Goal: Transaction & Acquisition: Book appointment/travel/reservation

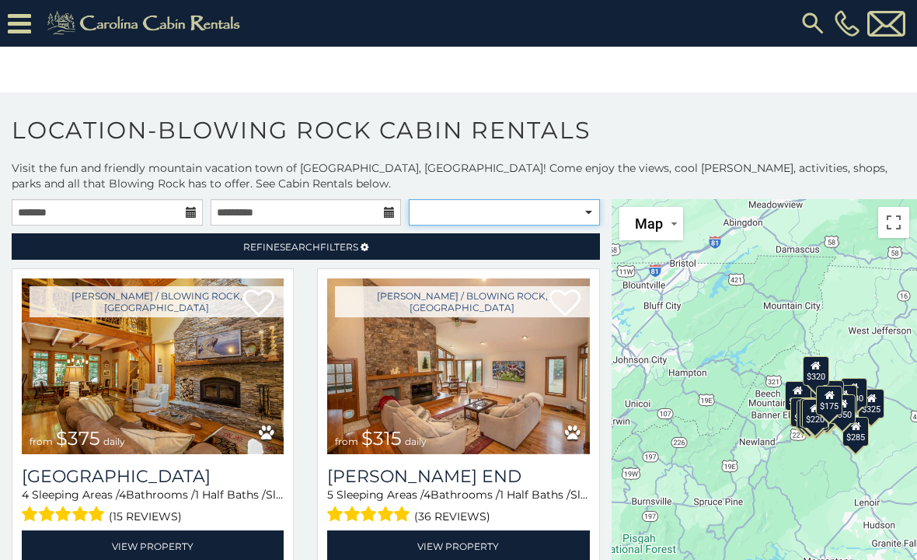
click at [584, 221] on select "**********" at bounding box center [504, 212] width 191 height 26
select select "*********"
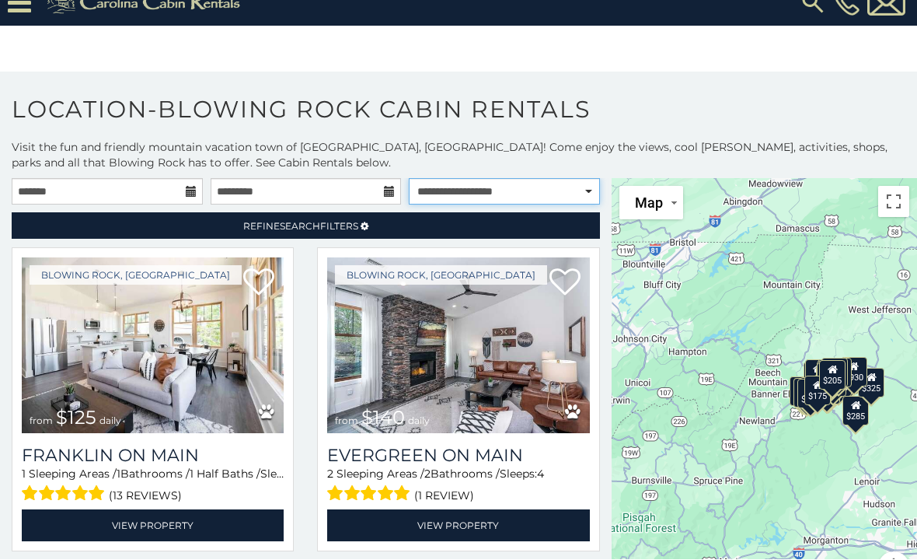
scroll to position [65, 0]
click at [462, 323] on img at bounding box center [458, 346] width 262 height 176
click at [428, 445] on h3 "Evergreen On Main" at bounding box center [458, 455] width 262 height 21
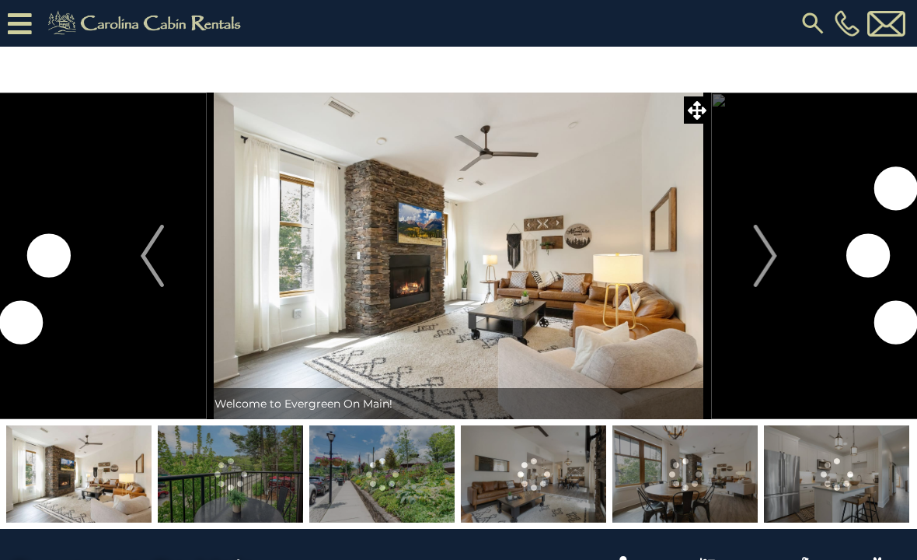
click at [774, 256] on img "Next" at bounding box center [764, 256] width 23 height 62
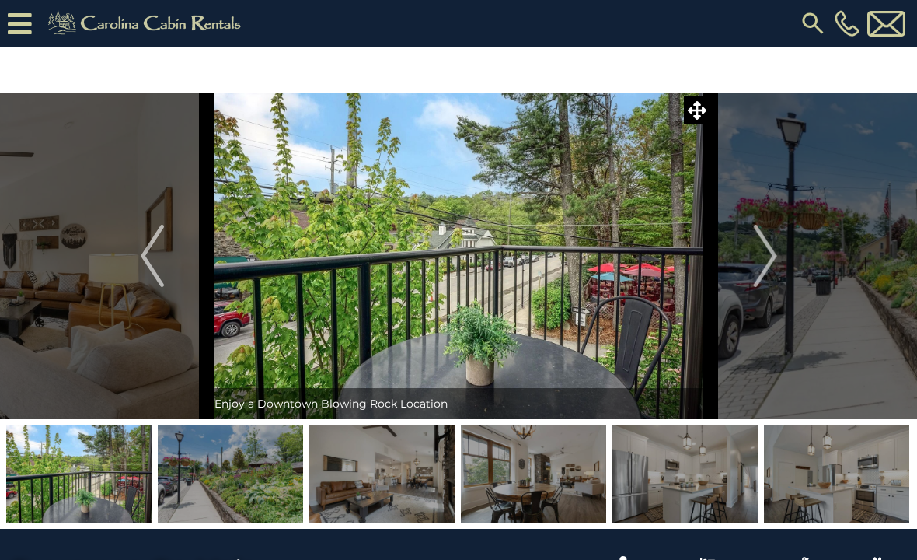
click at [780, 257] on button "Next" at bounding box center [765, 256] width 109 height 326
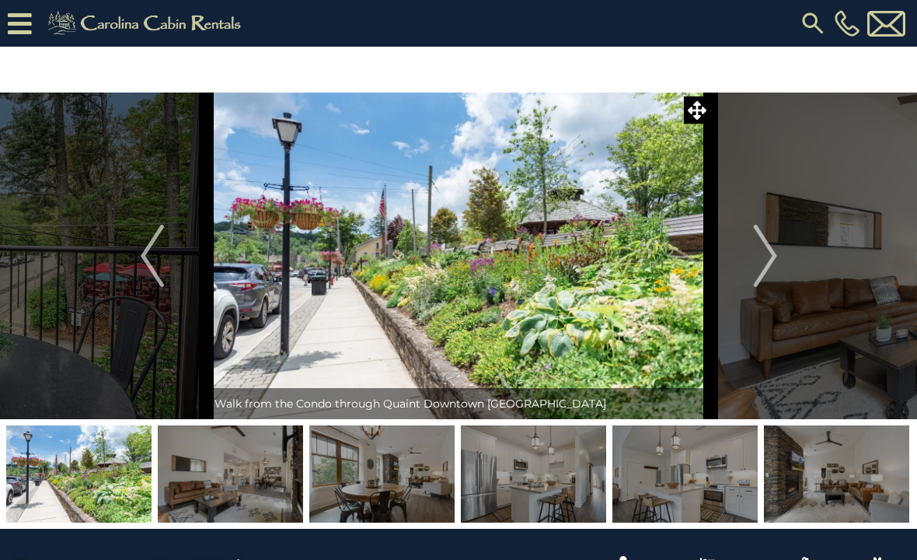
click at [770, 254] on img "Next" at bounding box center [764, 256] width 23 height 62
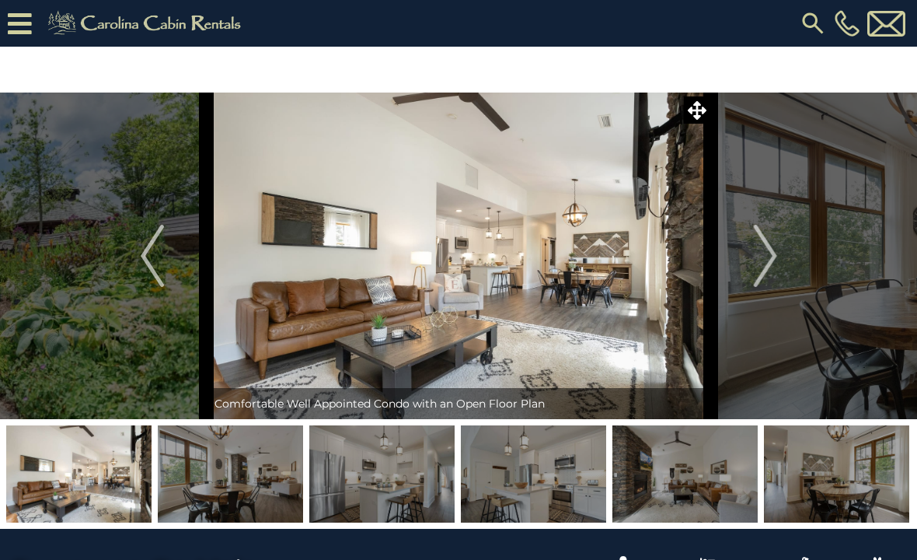
click at [773, 251] on img "Next" at bounding box center [764, 256] width 23 height 62
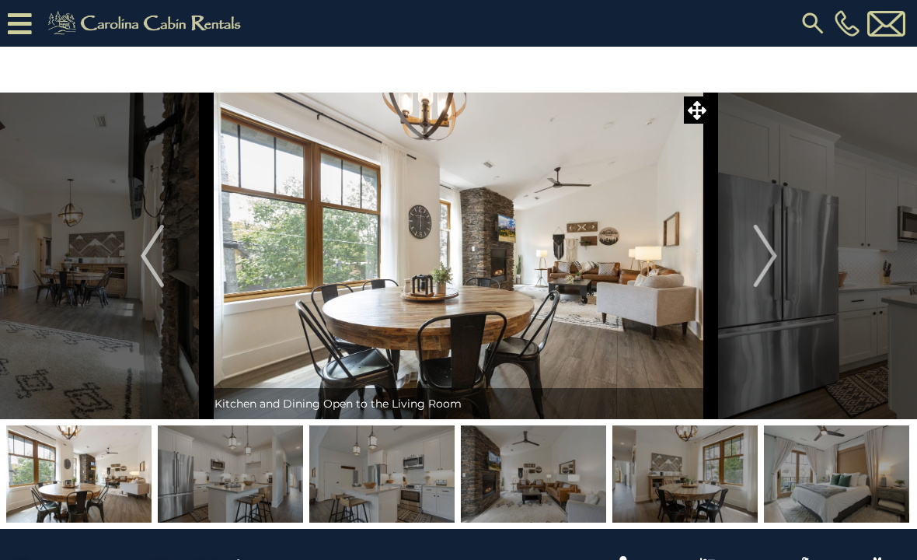
click at [777, 261] on img "Next" at bounding box center [764, 256] width 23 height 62
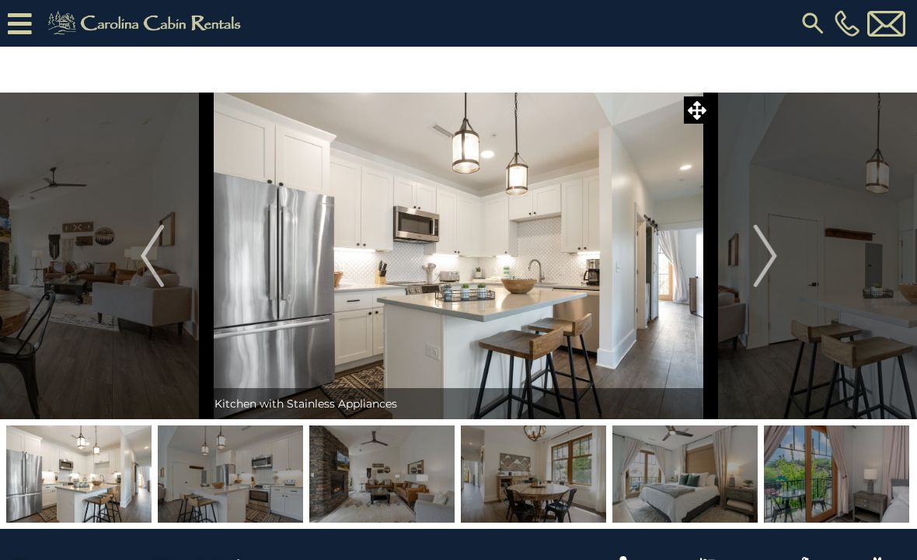
click at [776, 255] on img "Next" at bounding box center [764, 256] width 23 height 62
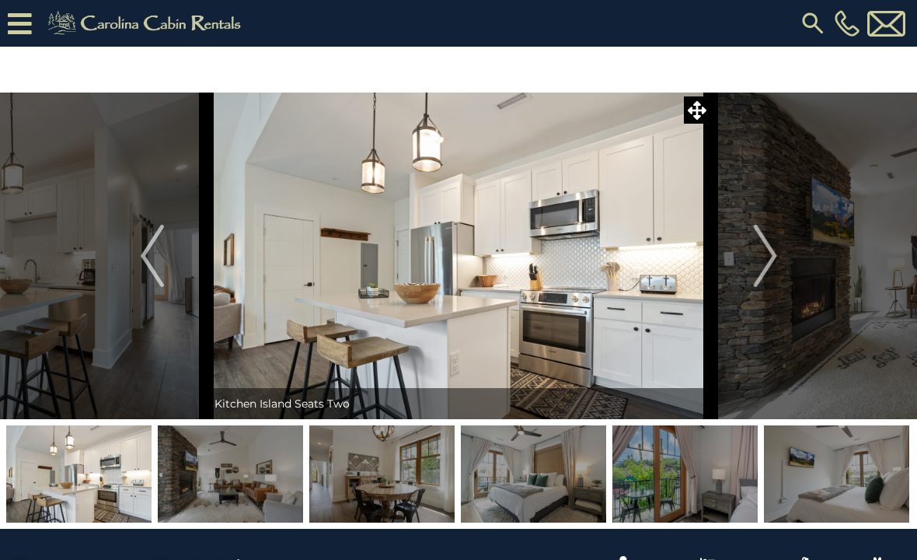
click at [774, 266] on img "Next" at bounding box center [764, 256] width 23 height 62
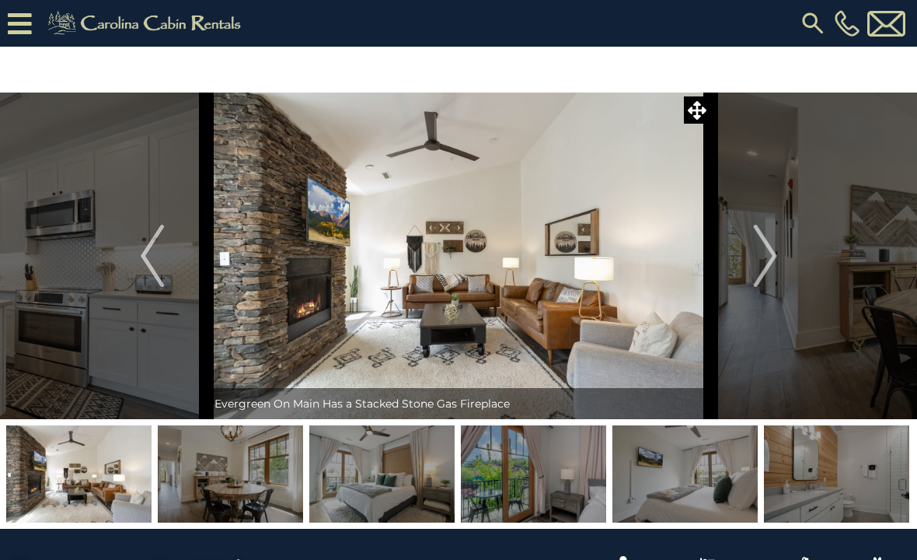
click at [769, 265] on img "Next" at bounding box center [764, 256] width 23 height 62
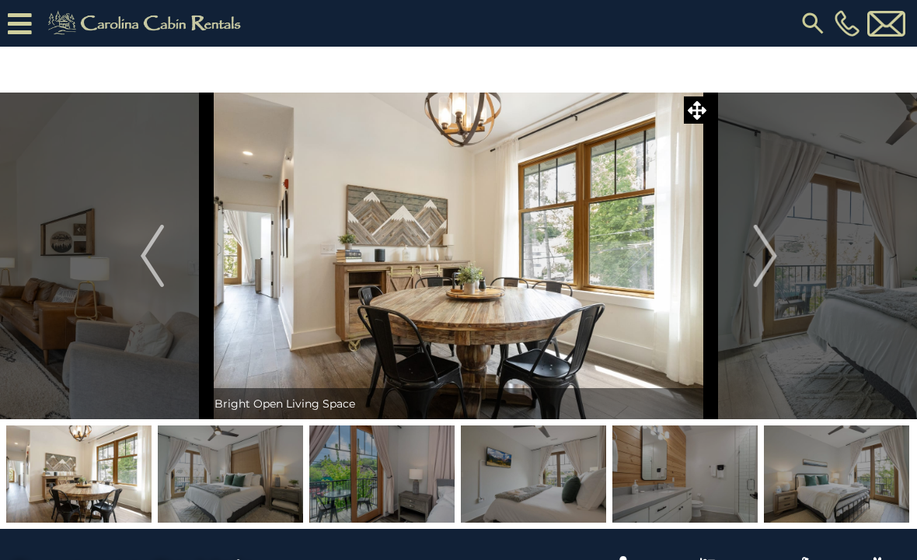
click at [777, 260] on img "Next" at bounding box center [764, 256] width 23 height 62
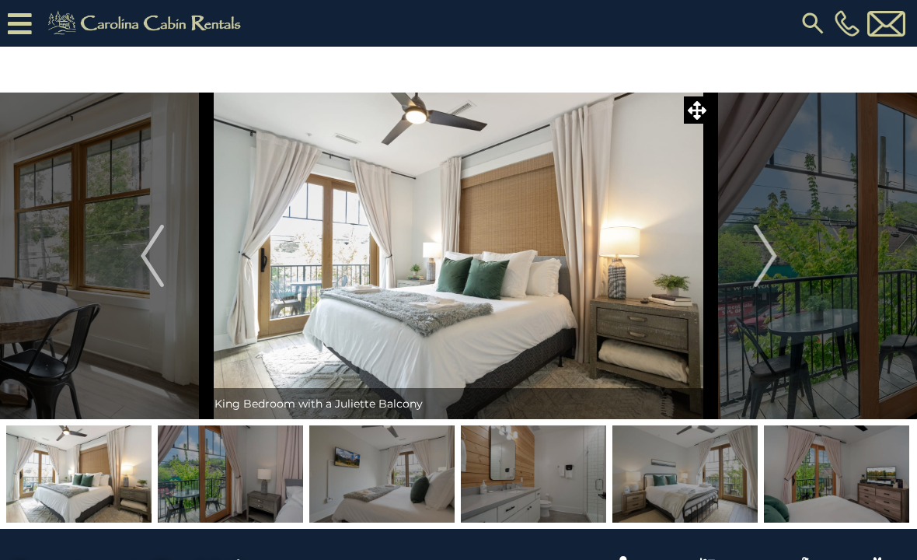
click at [772, 264] on img "Next" at bounding box center [764, 256] width 23 height 62
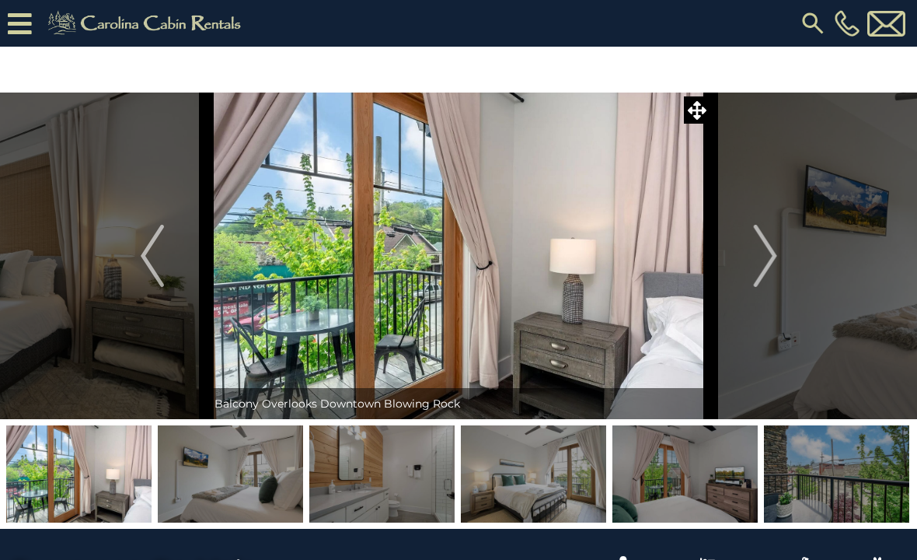
click at [775, 266] on img "Next" at bounding box center [764, 256] width 23 height 62
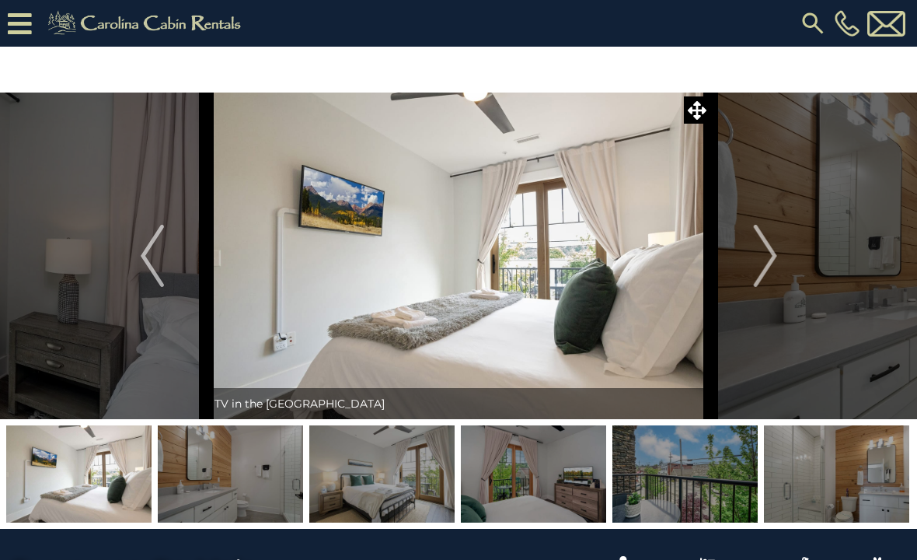
click at [771, 259] on img "Next" at bounding box center [764, 256] width 23 height 62
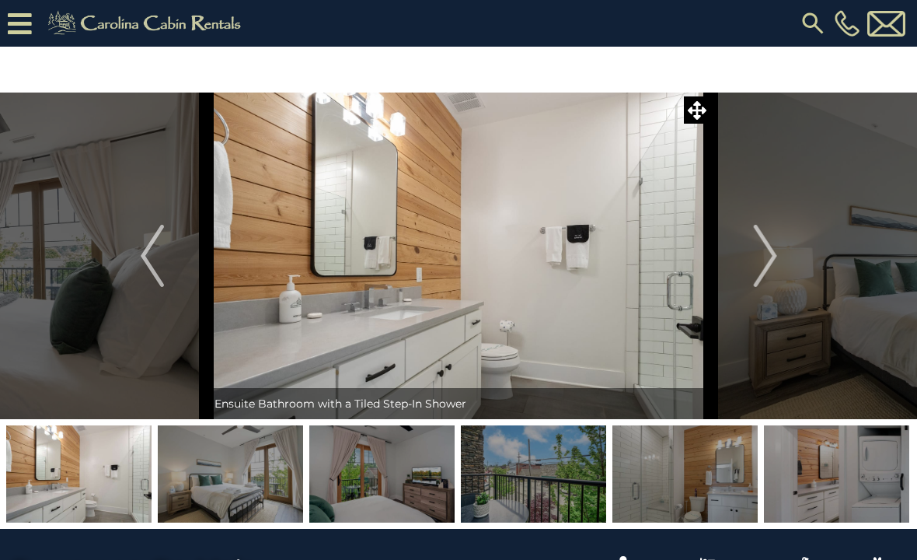
click at [773, 262] on img "Next" at bounding box center [764, 256] width 23 height 62
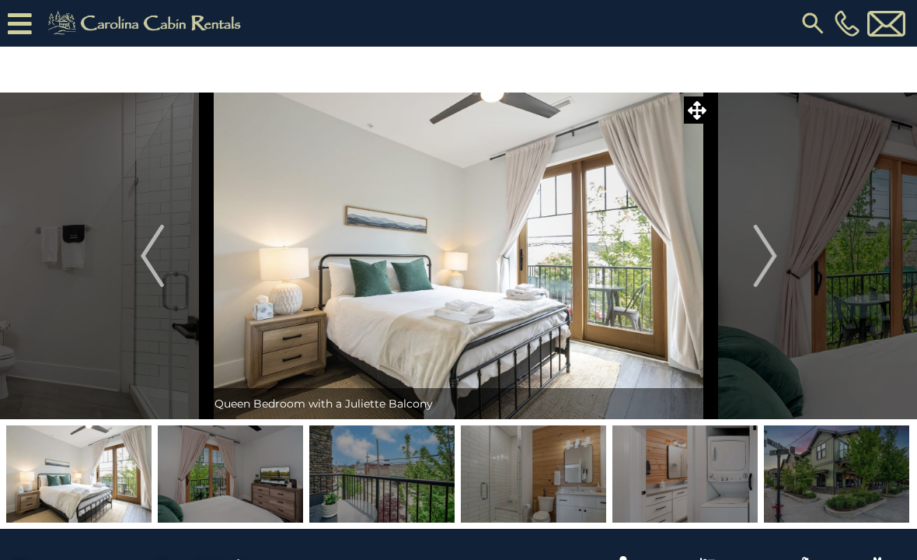
click at [771, 257] on img "Next" at bounding box center [764, 256] width 23 height 62
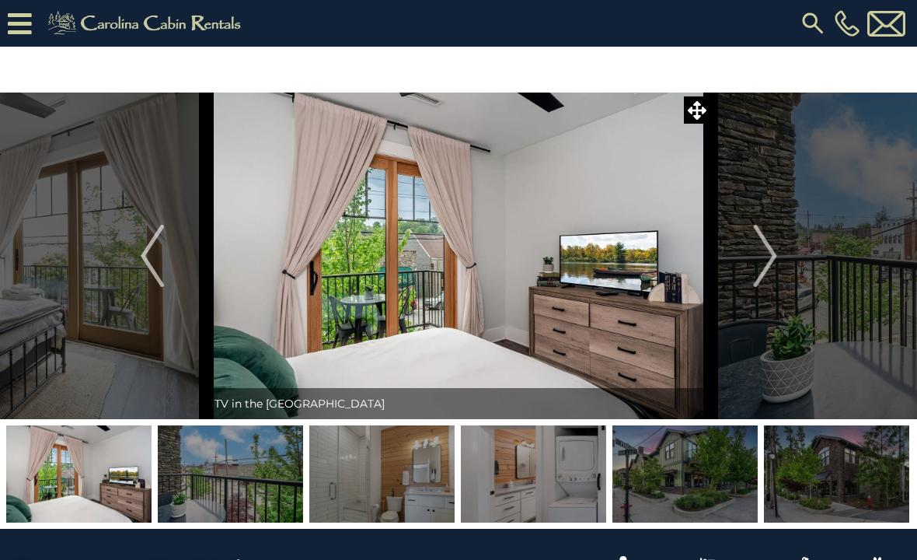
click at [773, 260] on img "Next" at bounding box center [764, 256] width 23 height 62
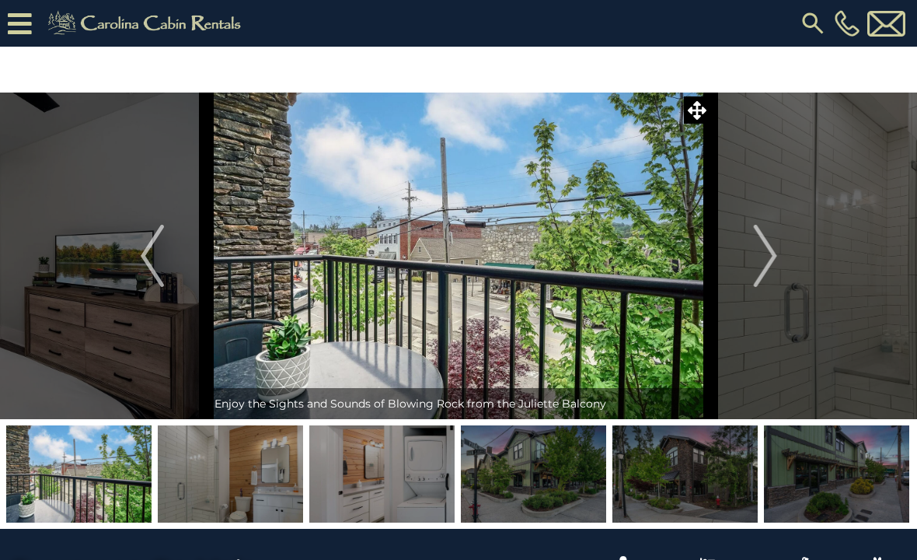
click at [773, 262] on img "Next" at bounding box center [764, 256] width 23 height 62
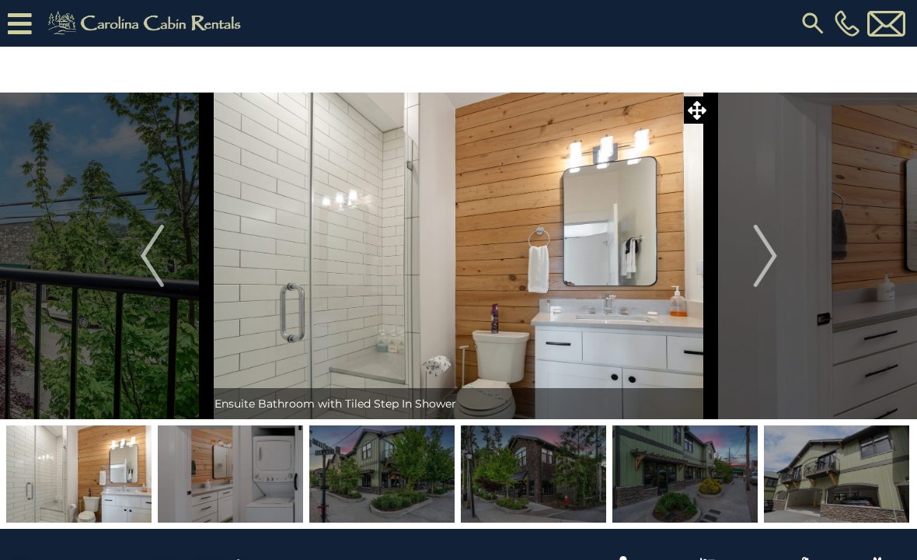
click at [777, 271] on img "Next" at bounding box center [764, 256] width 23 height 62
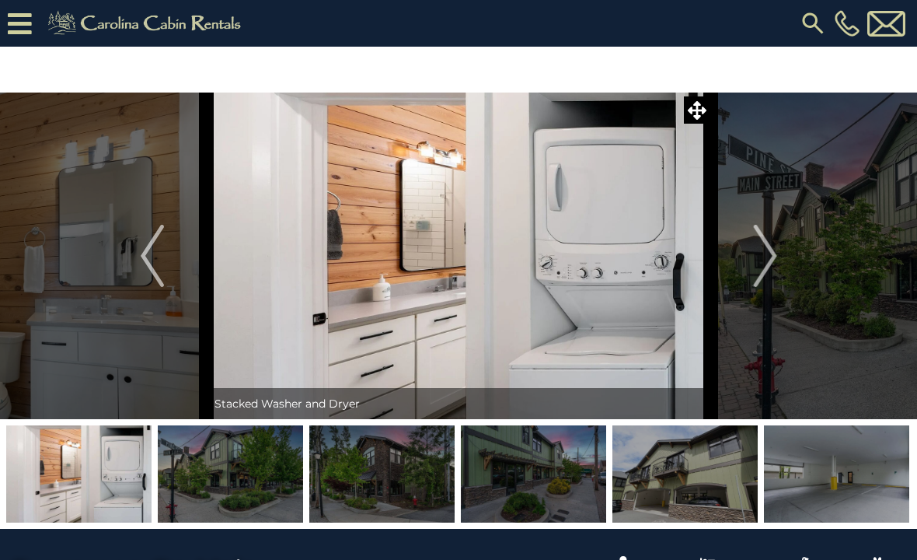
click at [780, 263] on button "Next" at bounding box center [765, 256] width 109 height 326
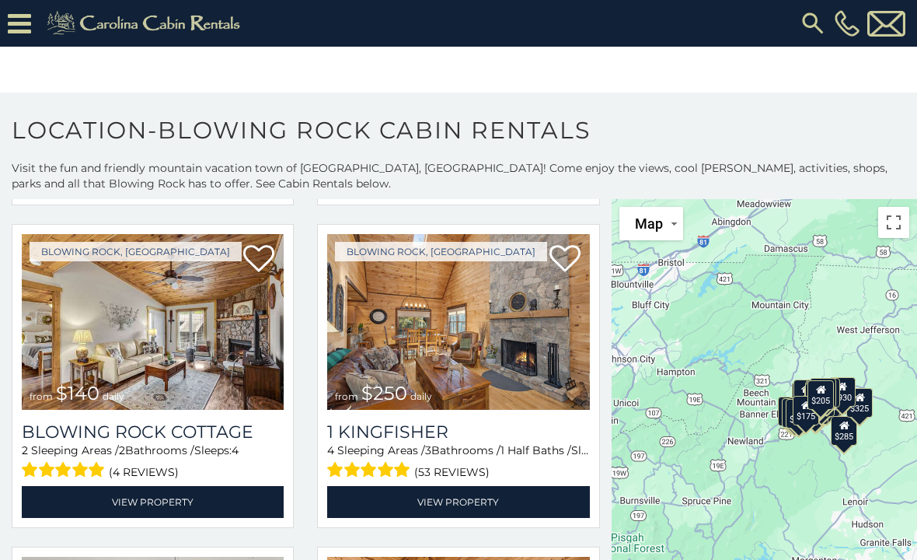
scroll to position [1332, 0]
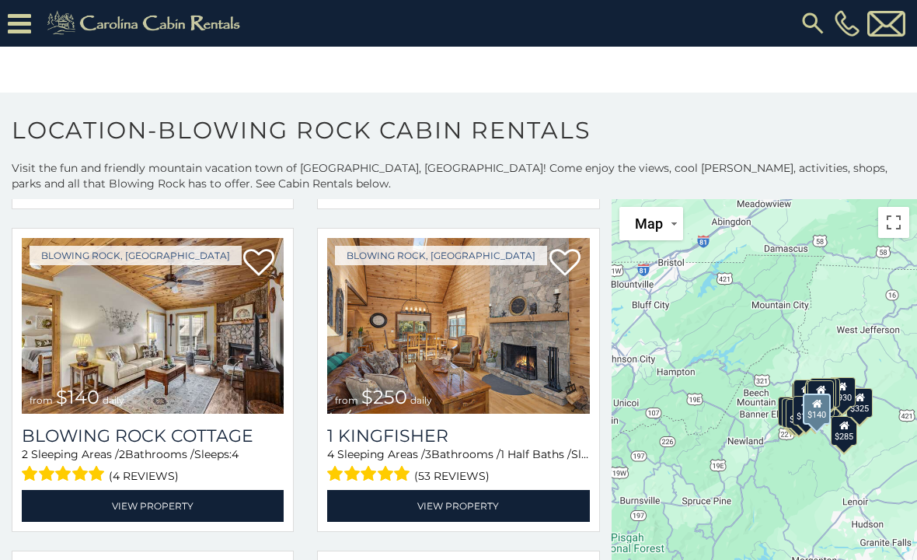
click at [112, 354] on img at bounding box center [153, 326] width 262 height 176
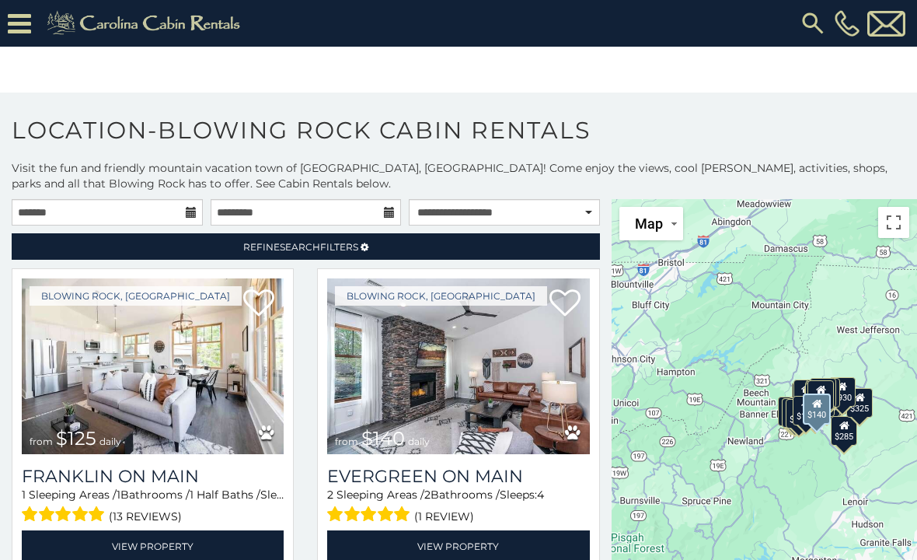
scroll to position [0, 0]
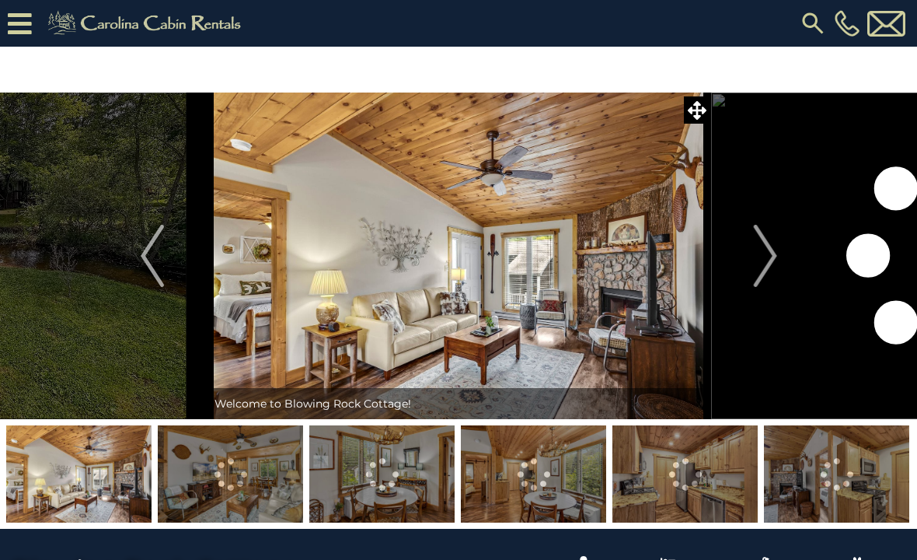
click at [763, 258] on img "Next" at bounding box center [764, 256] width 23 height 62
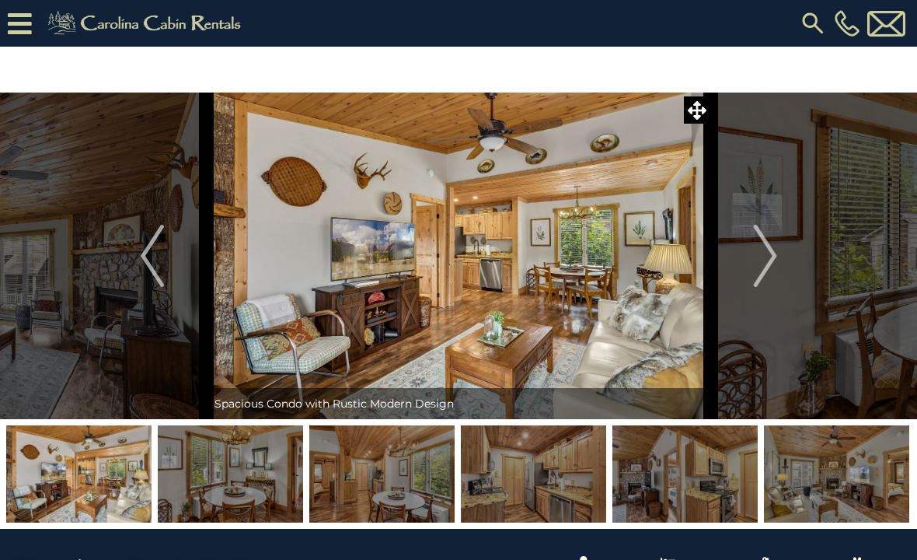
click at [763, 271] on img "Next" at bounding box center [764, 256] width 23 height 62
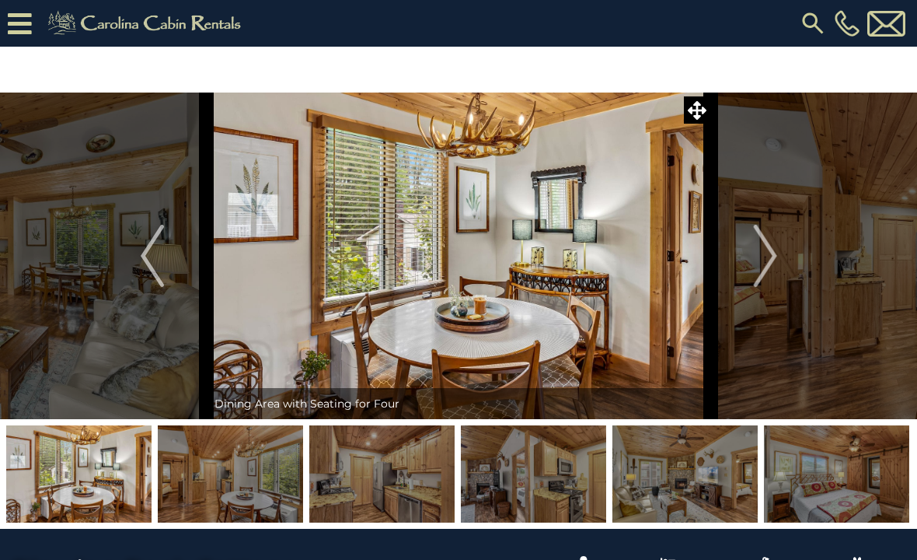
click at [767, 267] on img "Next" at bounding box center [764, 256] width 23 height 62
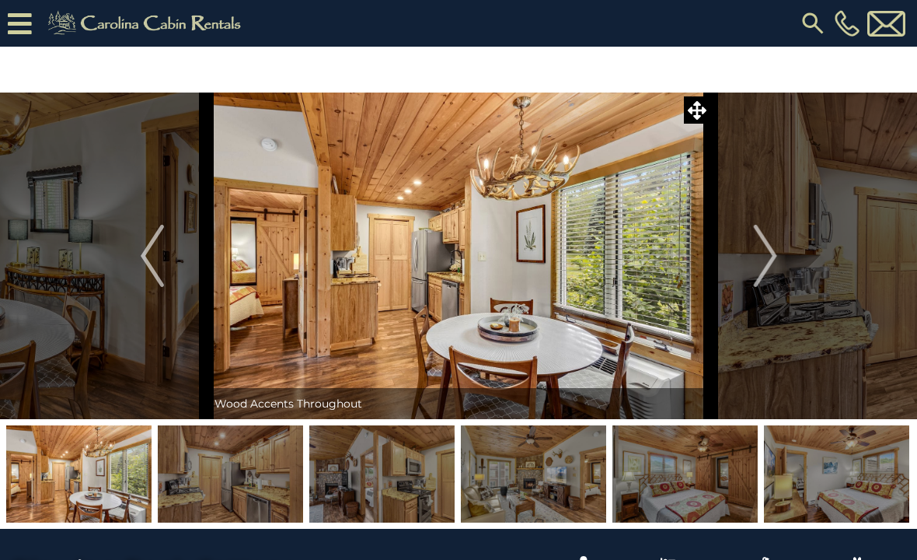
click at [763, 265] on img "Next" at bounding box center [764, 256] width 23 height 62
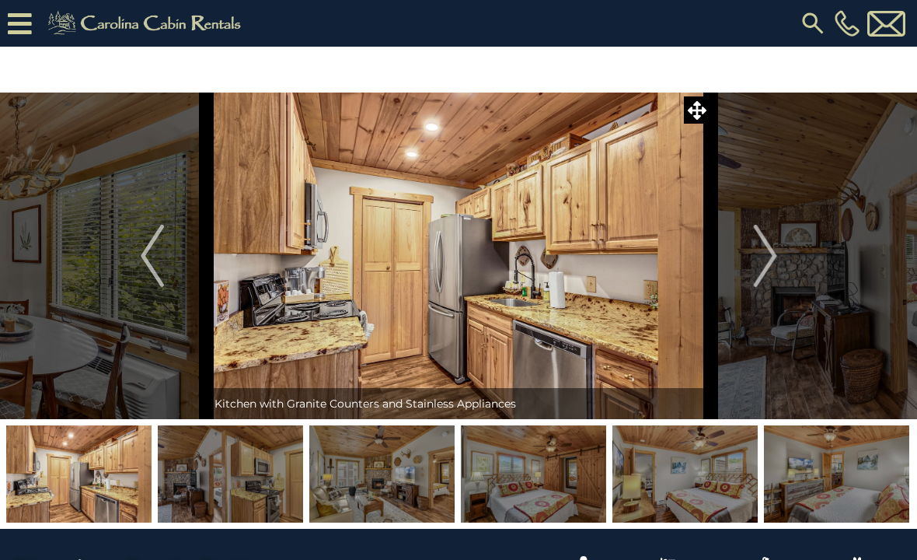
click at [769, 264] on img "Next" at bounding box center [764, 256] width 23 height 62
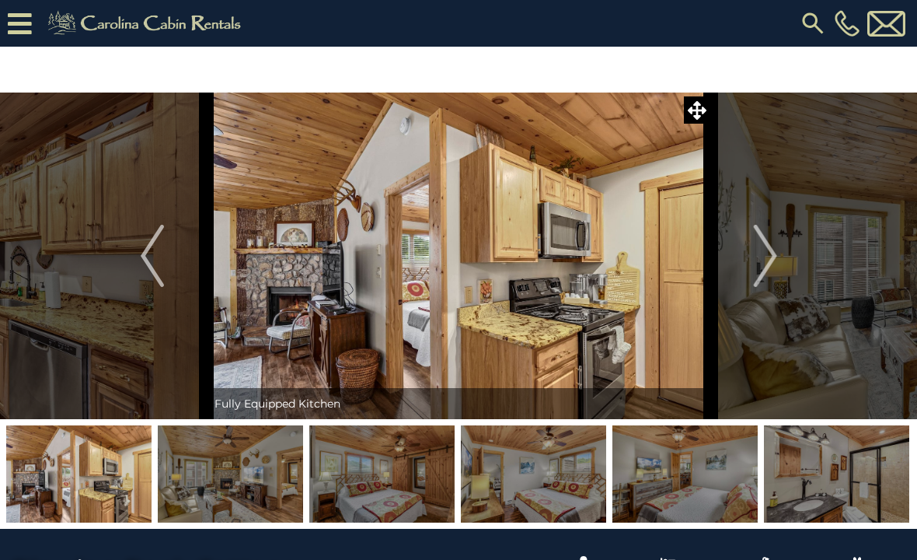
click at [756, 260] on img "Next" at bounding box center [764, 256] width 23 height 62
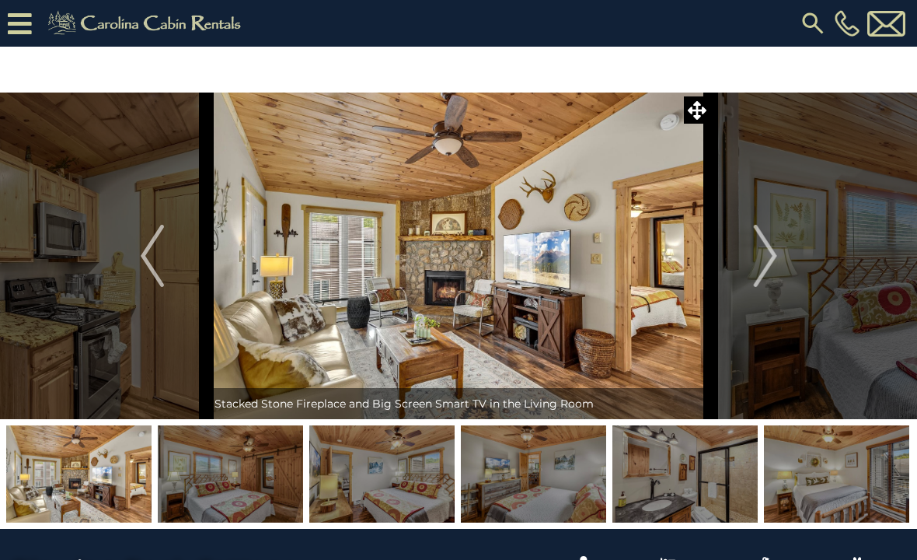
click at [772, 261] on img "Next" at bounding box center [764, 256] width 23 height 62
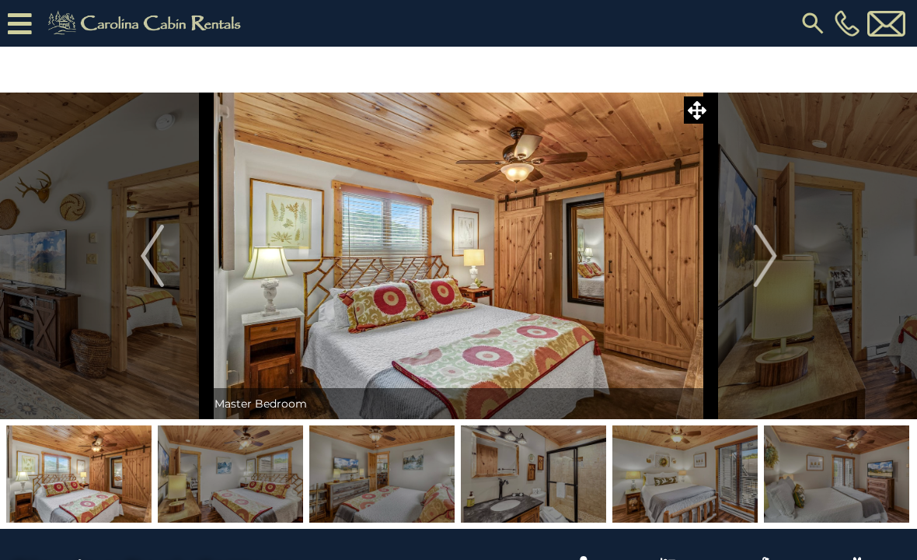
click at [775, 262] on img "Next" at bounding box center [764, 256] width 23 height 62
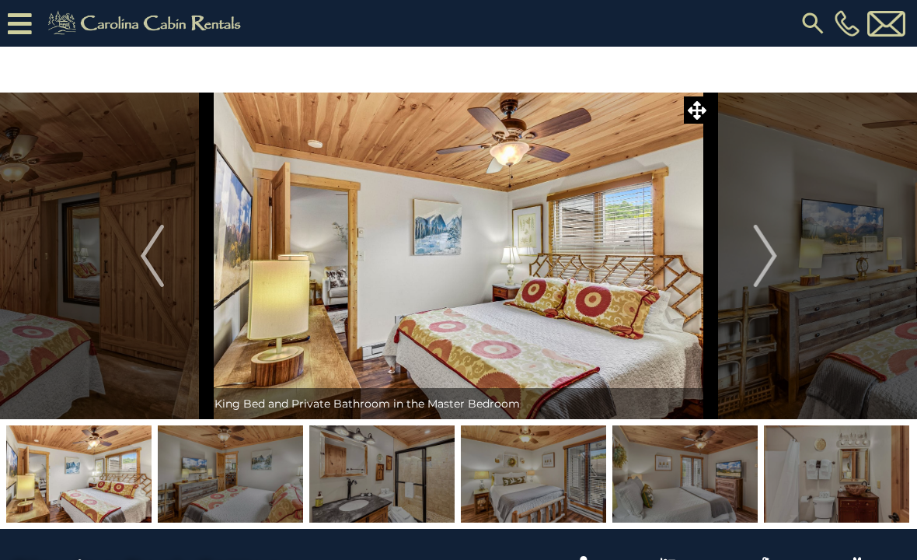
click at [775, 260] on img "Next" at bounding box center [764, 256] width 23 height 62
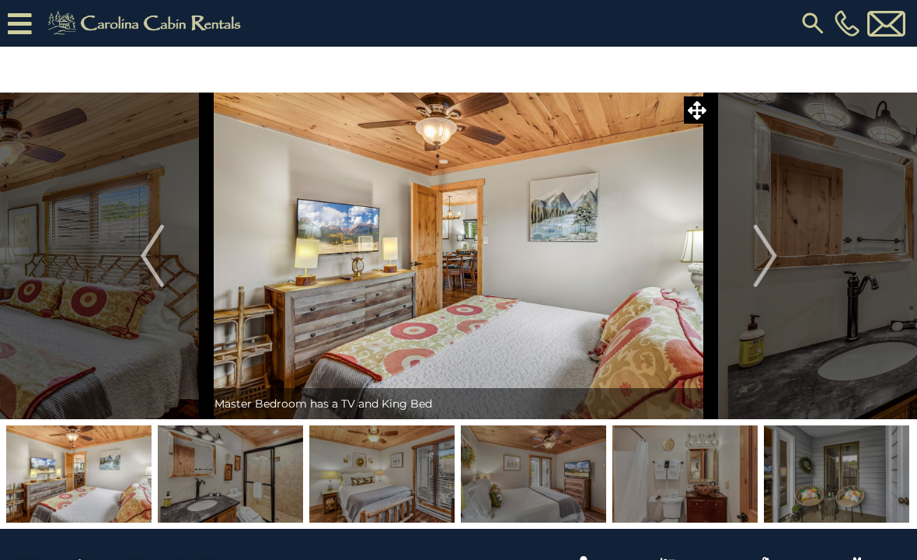
click at [765, 271] on img "Next" at bounding box center [764, 256] width 23 height 62
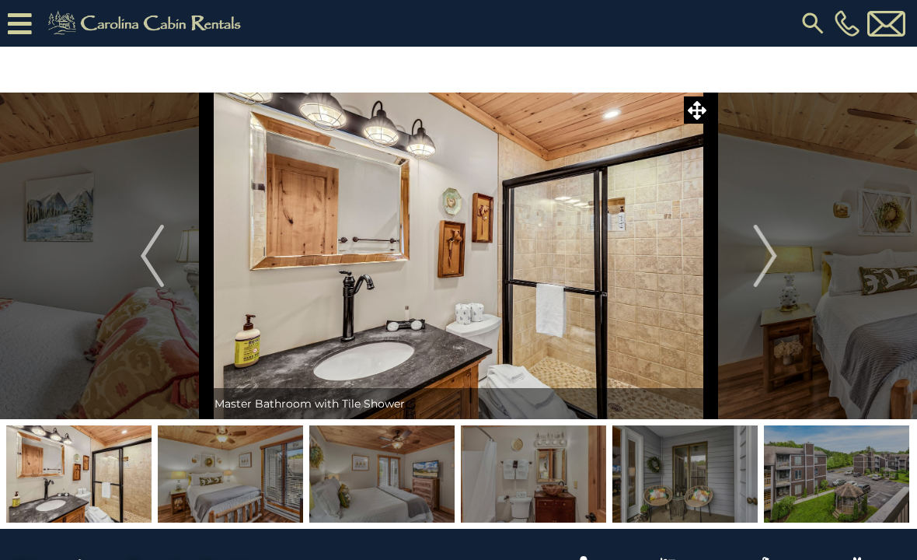
click at [756, 270] on img "Next" at bounding box center [764, 256] width 23 height 62
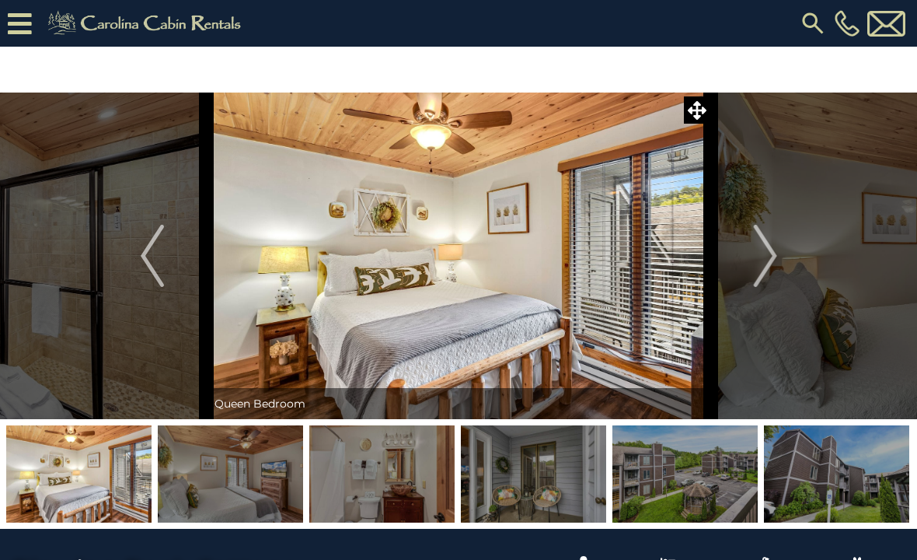
click at [761, 264] on img "Next" at bounding box center [764, 256] width 23 height 62
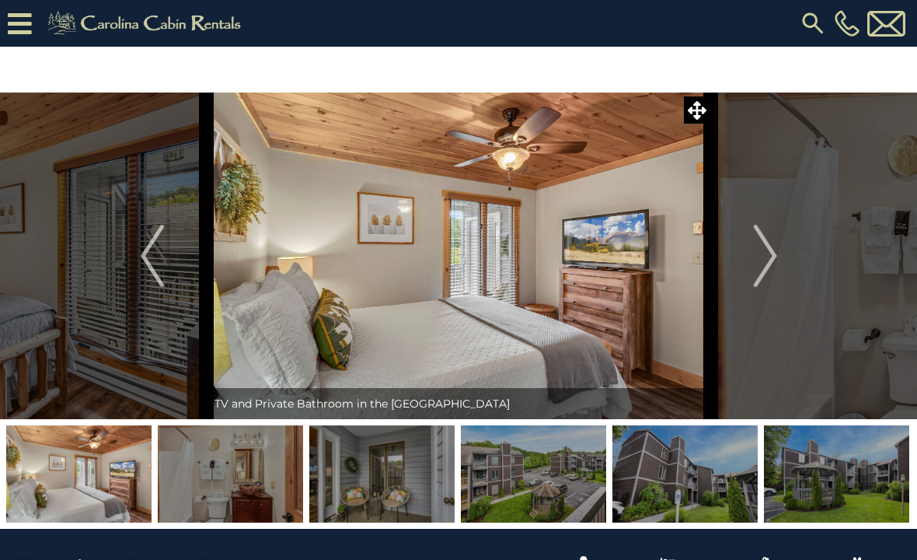
click at [759, 267] on img "Next" at bounding box center [764, 256] width 23 height 62
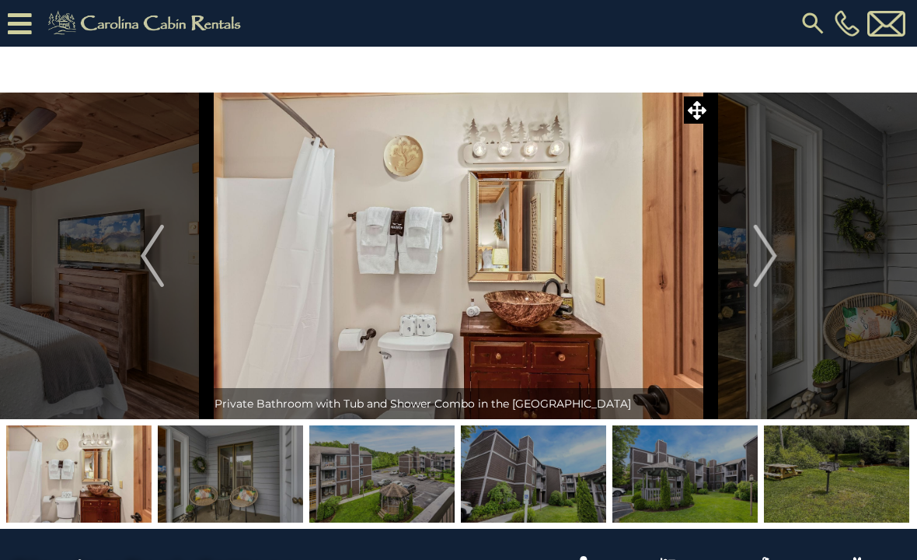
click at [765, 260] on img "Next" at bounding box center [764, 256] width 23 height 62
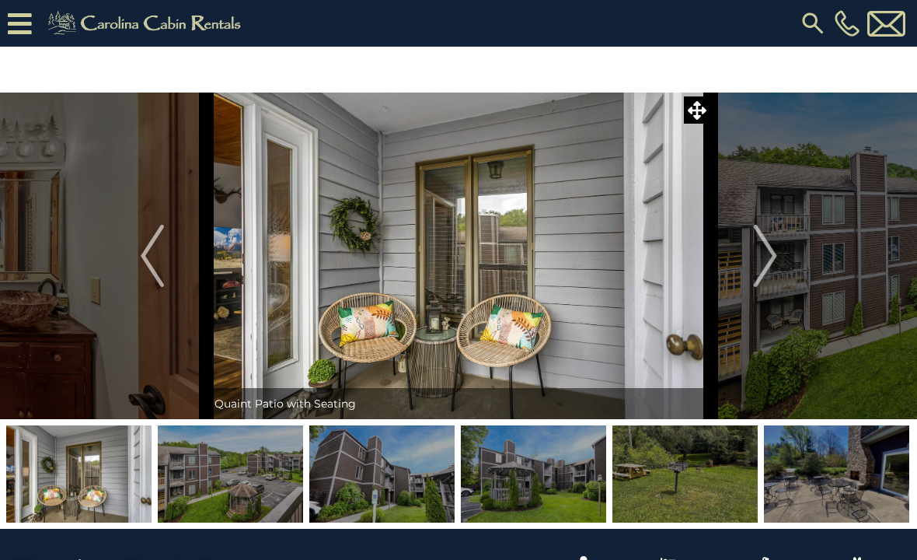
click at [777, 261] on img "Next" at bounding box center [764, 256] width 23 height 62
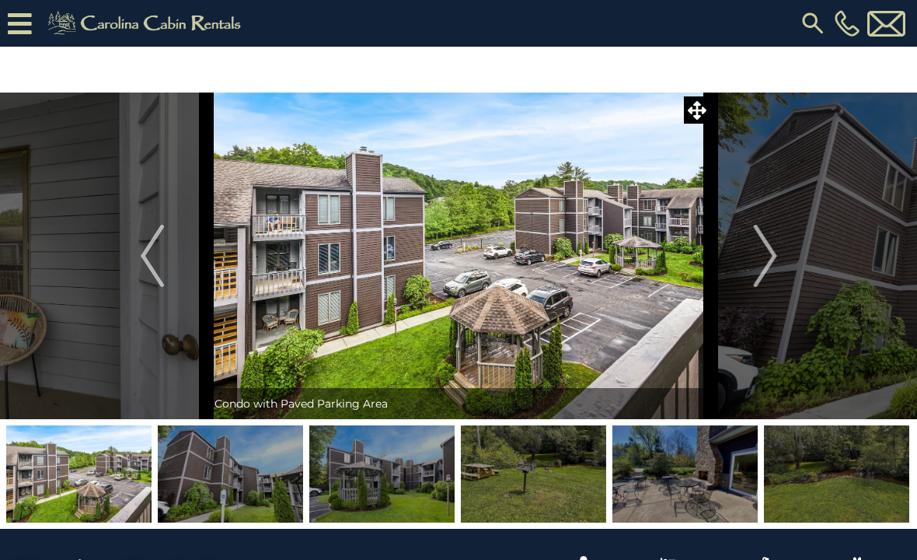
click at [766, 262] on img "Next" at bounding box center [764, 256] width 23 height 62
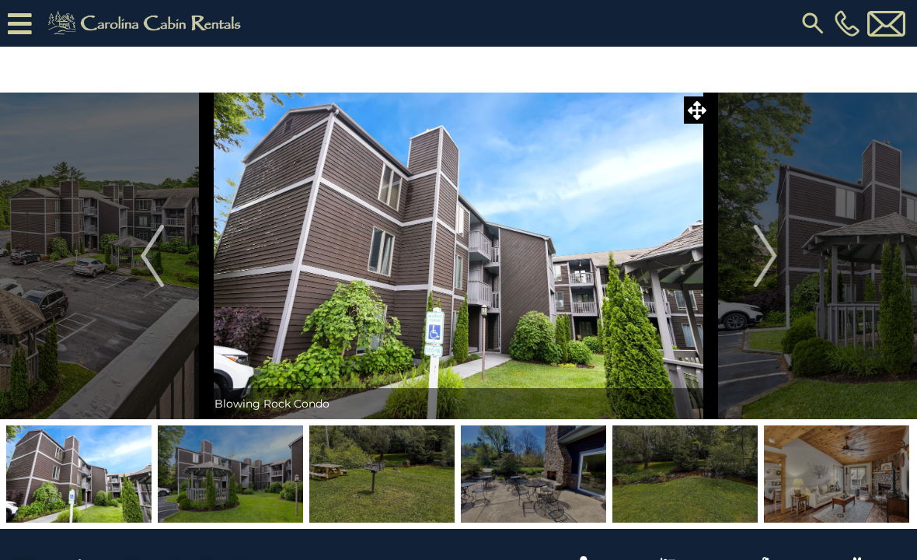
click at [772, 266] on img "Next" at bounding box center [764, 256] width 23 height 62
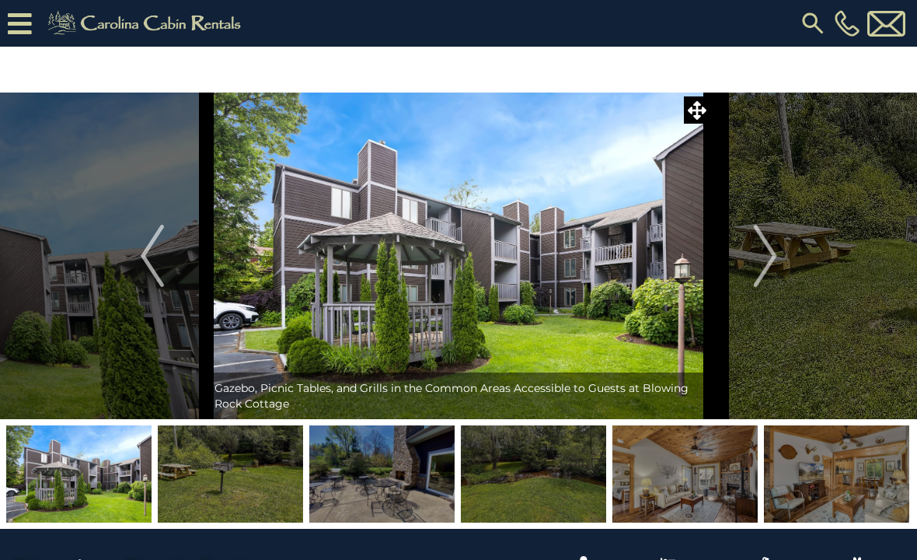
click at [777, 267] on img "Next" at bounding box center [764, 256] width 23 height 62
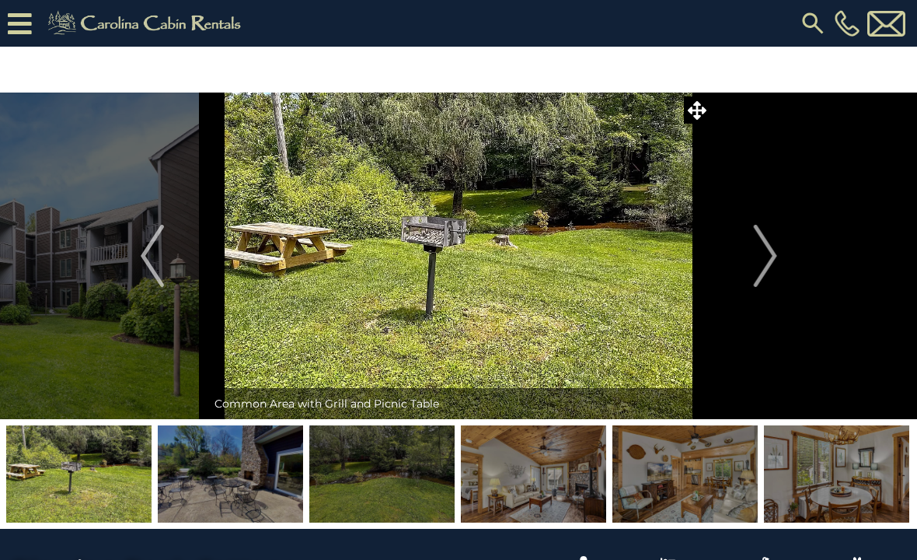
click at [767, 264] on img "Next" at bounding box center [764, 256] width 23 height 62
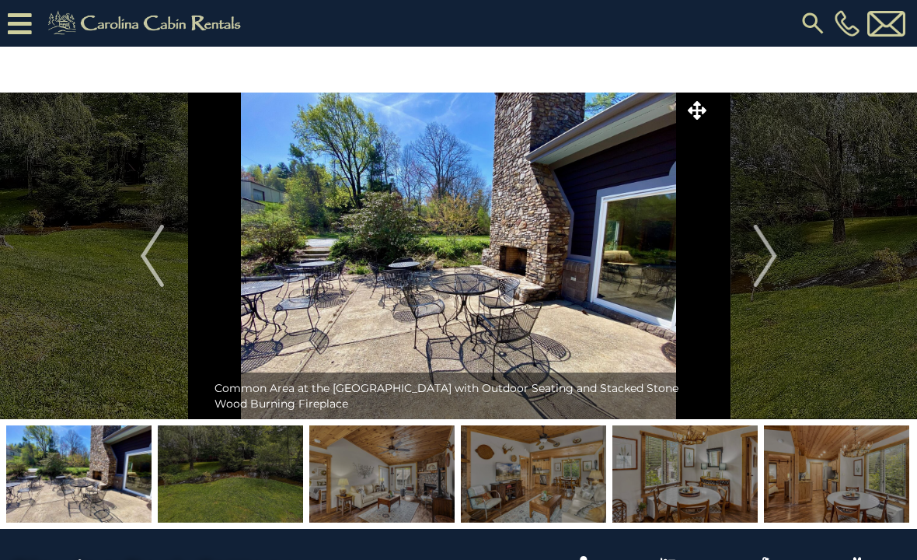
click at [771, 270] on img "Next" at bounding box center [764, 256] width 23 height 62
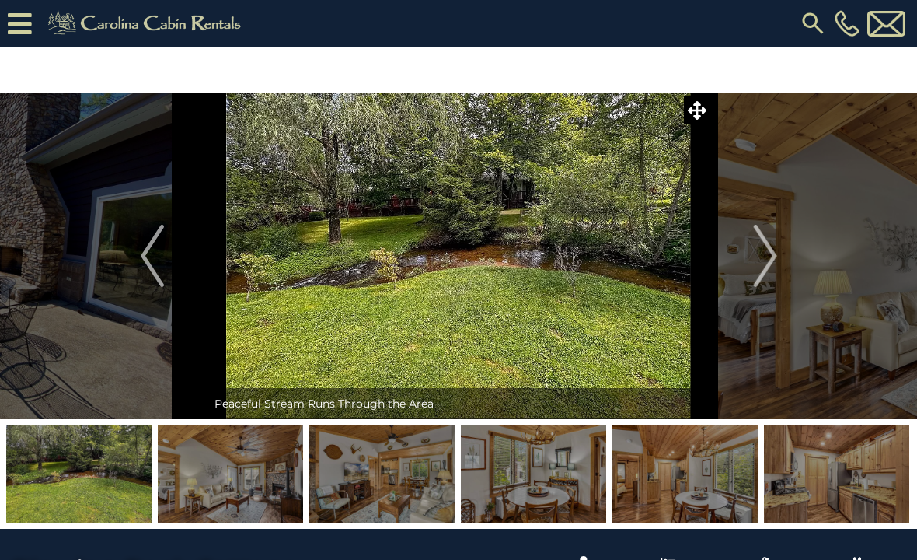
click at [763, 264] on img "Next" at bounding box center [764, 256] width 23 height 62
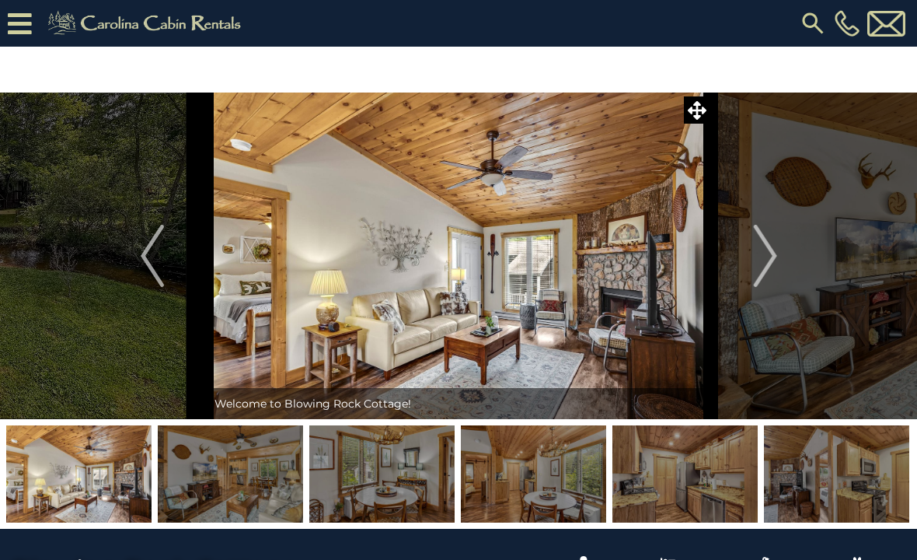
click at [775, 261] on img "Next" at bounding box center [764, 256] width 23 height 62
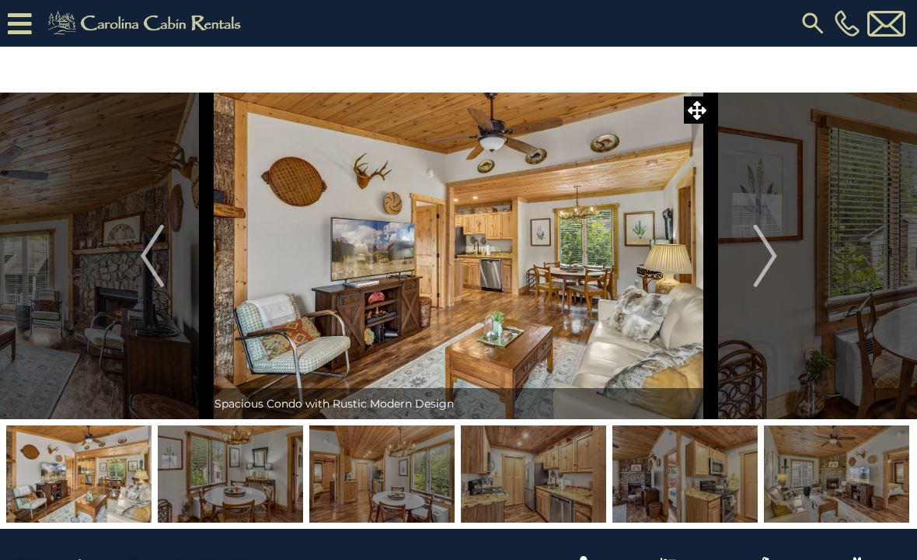
click at [766, 264] on img "Next" at bounding box center [764, 256] width 23 height 62
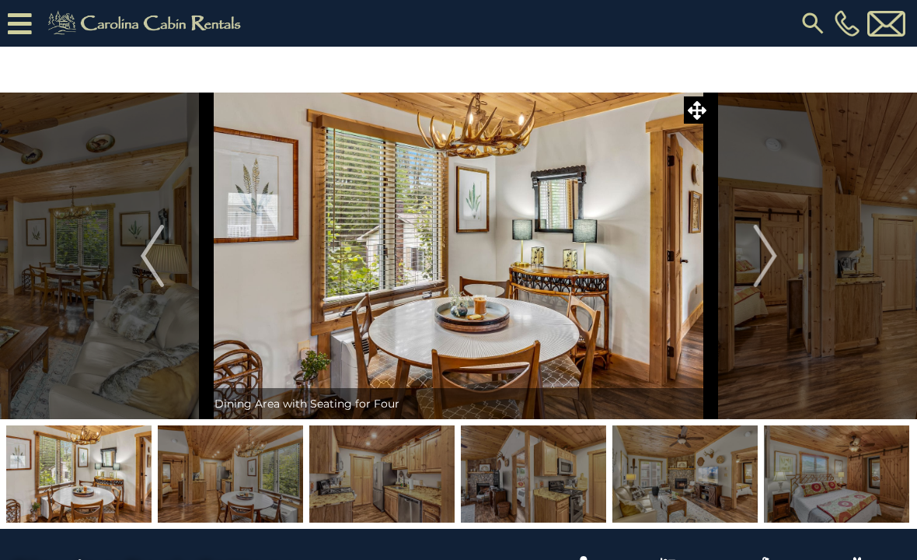
click at [745, 267] on button "Next" at bounding box center [765, 256] width 109 height 326
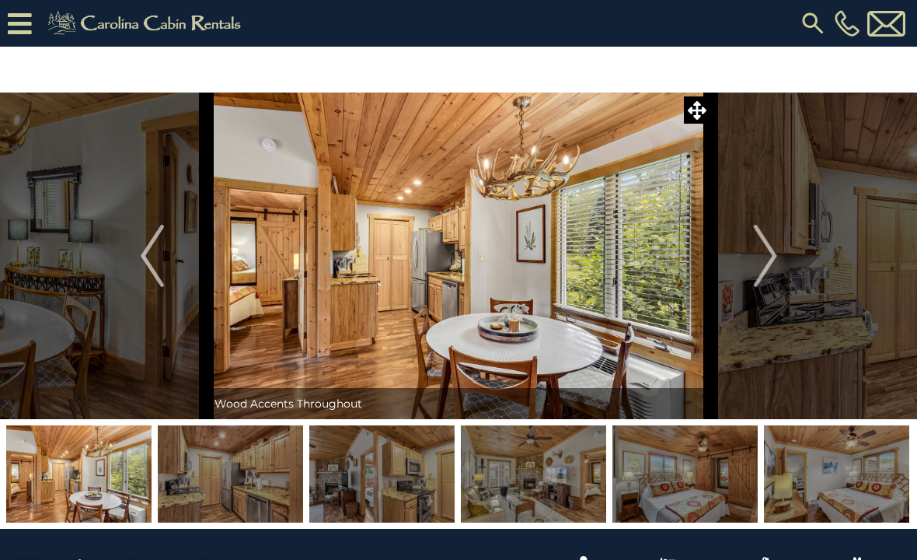
click at [763, 263] on img "Next" at bounding box center [764, 256] width 23 height 62
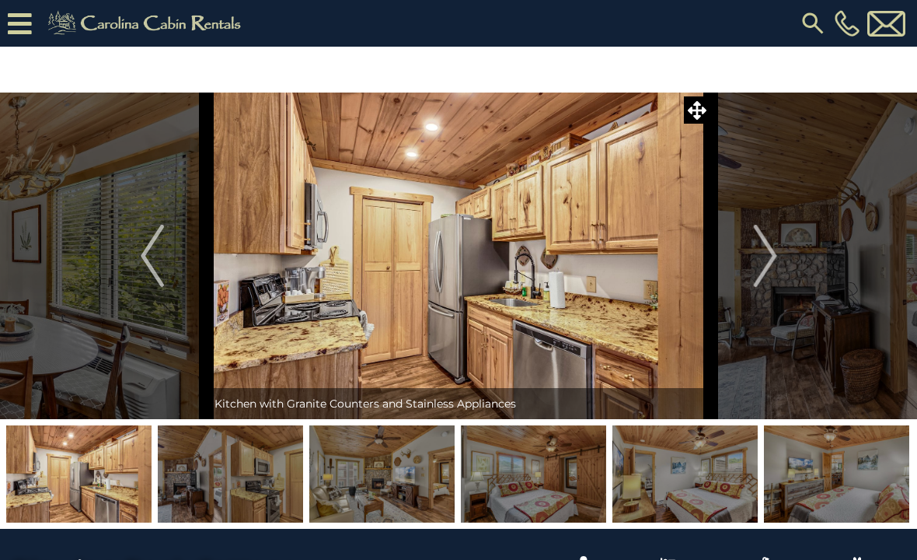
click at [773, 265] on img "Next" at bounding box center [764, 256] width 23 height 62
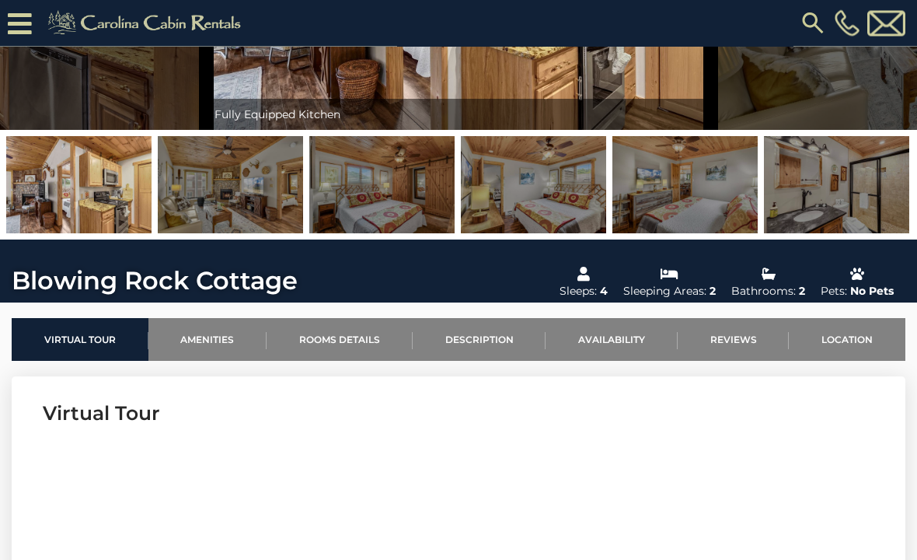
scroll to position [228, 0]
